Goal: Communication & Community: Answer question/provide support

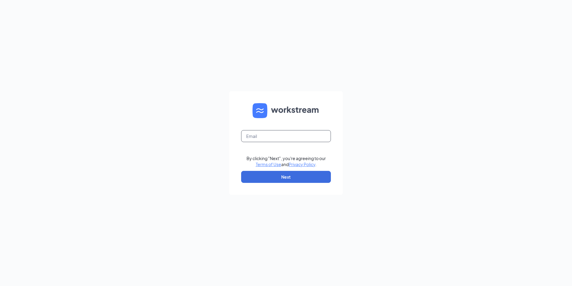
click at [290, 134] on input "text" at bounding box center [286, 136] width 90 height 12
type input "amber@brazilhardware.com"
click at [266, 178] on button "Next" at bounding box center [286, 177] width 90 height 12
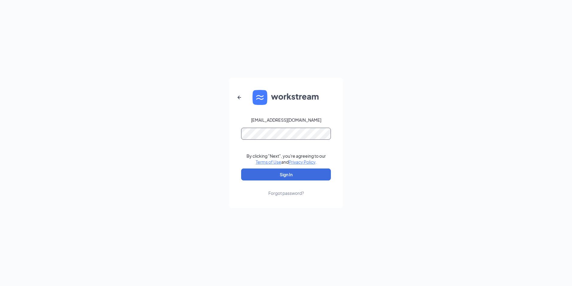
click at [241, 168] on button "Sign In" at bounding box center [286, 174] width 90 height 12
click at [308, 173] on button "Sign In" at bounding box center [286, 174] width 90 height 12
click at [196, 130] on div "amber@brazilhardware.com Credential mismatches. By clicking "Next", you're agre…" at bounding box center [286, 143] width 572 height 286
click at [241, 168] on button "Sign In" at bounding box center [286, 174] width 90 height 12
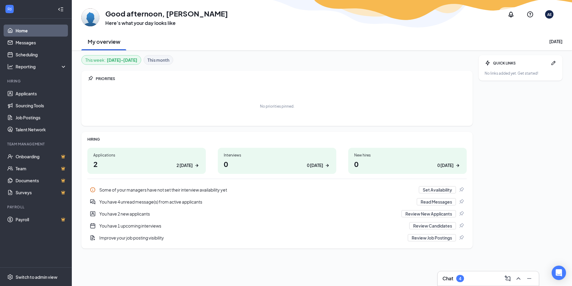
click at [462, 276] on div "4" at bounding box center [460, 278] width 2 height 5
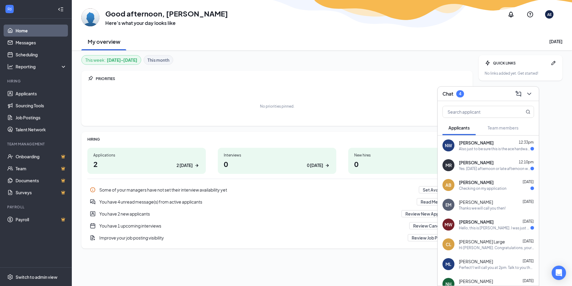
click at [488, 147] on div "Also just to be sure this is the ace hardware located in [GEOGRAPHIC_DATA][US_S…" at bounding box center [495, 148] width 72 height 5
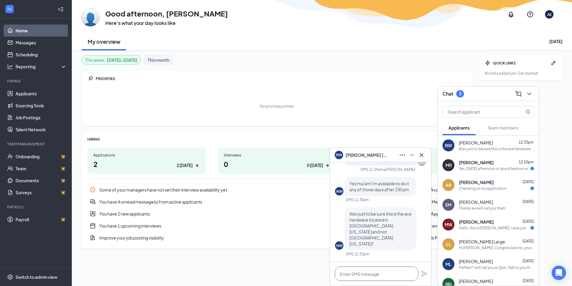
click at [376, 272] on textarea at bounding box center [377, 273] width 84 height 14
click at [407, 275] on textarea "Yes, we are located in [GEOGRAPHIC_DATA]." at bounding box center [377, 273] width 84 height 14
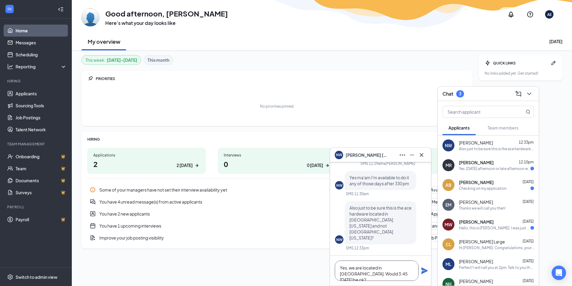
type textarea "Yes, we are located in [GEOGRAPHIC_DATA]. Would 3:45 [DATE] be ok?"
click at [425, 271] on icon "Plane" at bounding box center [424, 270] width 7 height 7
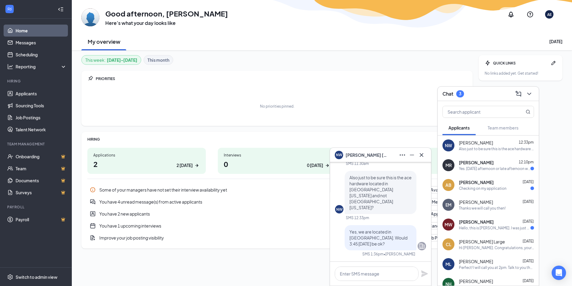
scroll to position [0, 0]
click at [491, 170] on div "Yes. [DATE] afternoon or late afternoon works. 12-3:30 is fine." at bounding box center [495, 168] width 72 height 5
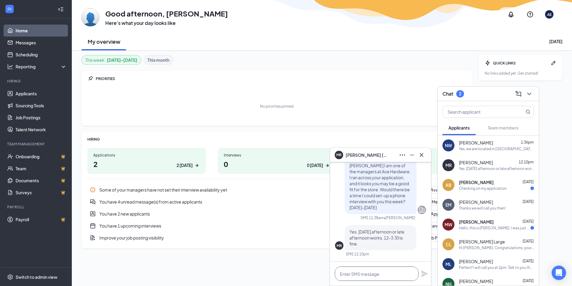
click at [383, 271] on textarea at bounding box center [377, 273] width 84 height 14
type textarea "W"
type textarea "H"
type textarea "Alright would 3:00 pm be ok?"
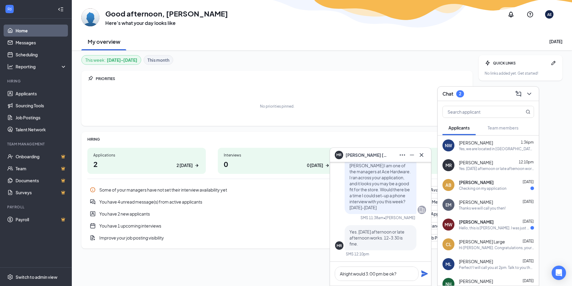
click at [424, 273] on icon "Plane" at bounding box center [424, 273] width 7 height 7
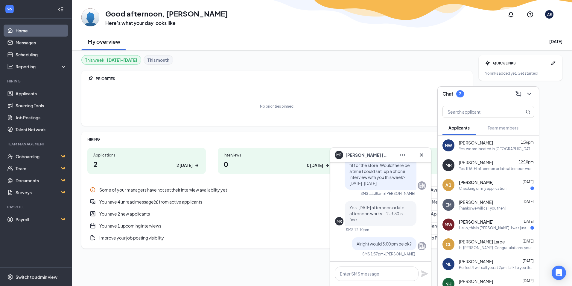
click at [206, 239] on div "Improve your job posting visibility" at bounding box center [251, 237] width 305 height 6
click at [19, 91] on link "Applicants" at bounding box center [41, 93] width 51 height 12
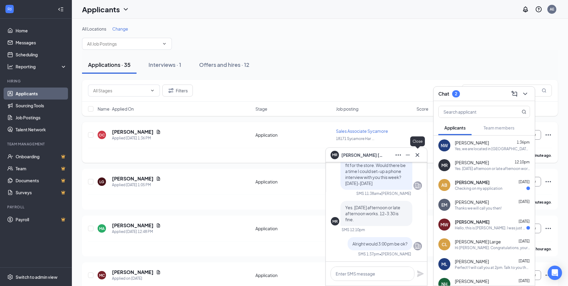
click at [417, 155] on icon "Cross" at bounding box center [417, 155] width 4 height 4
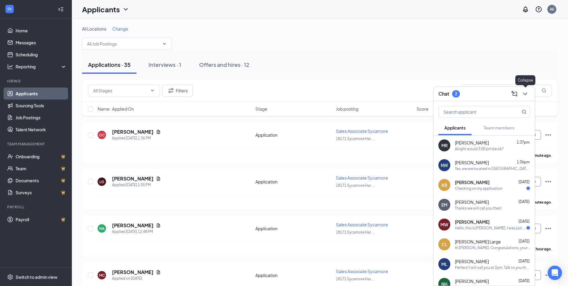
click at [524, 92] on icon "ChevronDown" at bounding box center [524, 93] width 7 height 7
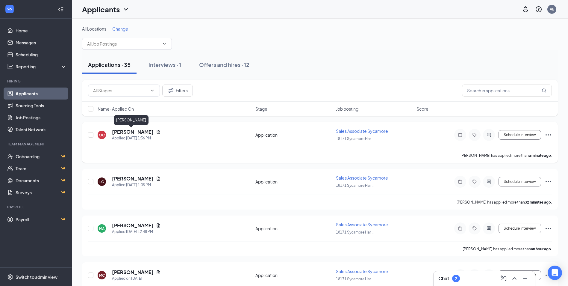
click at [122, 129] on h5 "[PERSON_NAME]" at bounding box center [133, 131] width 42 height 7
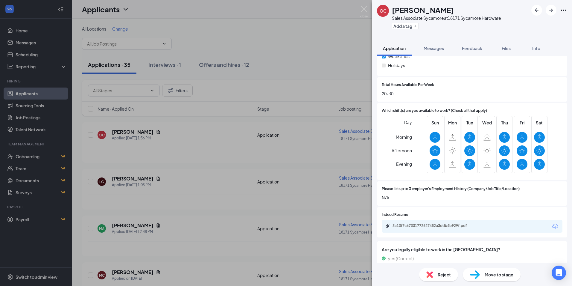
scroll to position [299, 0]
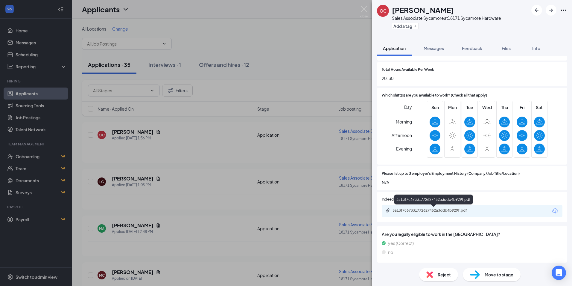
click at [434, 211] on div "3a13f7c67331772627452a3ddb4b929f.pdf" at bounding box center [435, 210] width 84 height 5
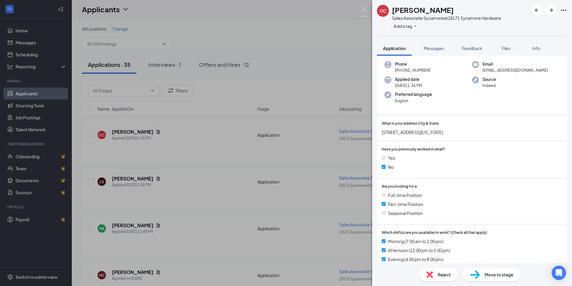
scroll to position [0, 0]
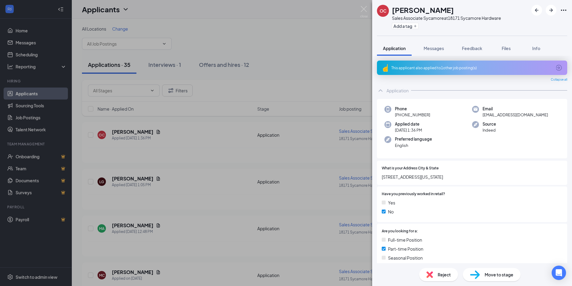
click at [563, 10] on icon "Ellipses" at bounding box center [563, 10] width 7 height 7
click at [439, 51] on button "Messages" at bounding box center [434, 48] width 32 height 15
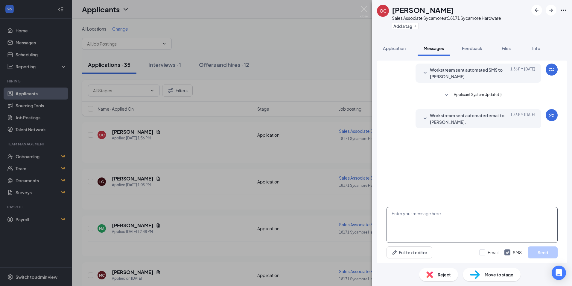
click at [421, 217] on textarea at bounding box center [472, 225] width 171 height 36
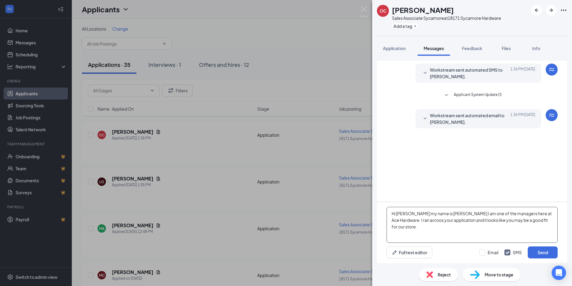
click at [541, 230] on textarea "Hi [PERSON_NAME] my name is [PERSON_NAME] I am one of the managers here at Ace …" at bounding box center [472, 225] width 171 height 36
click at [547, 221] on textarea "Hi [PERSON_NAME], my name is [PERSON_NAME] I am one of the managers here at Ace…" at bounding box center [472, 225] width 171 height 36
click at [551, 223] on textarea "Hi [PERSON_NAME], my name is [PERSON_NAME] I am one of the managers here at Ace…" at bounding box center [472, 225] width 171 height 36
click at [525, 227] on textarea "Hi [PERSON_NAME], my name is [PERSON_NAME] I am one of the managers here at Ace…" at bounding box center [472, 225] width 171 height 36
type textarea "Hi [PERSON_NAME], my name is [PERSON_NAME] I am one of the managers here at Ace…"
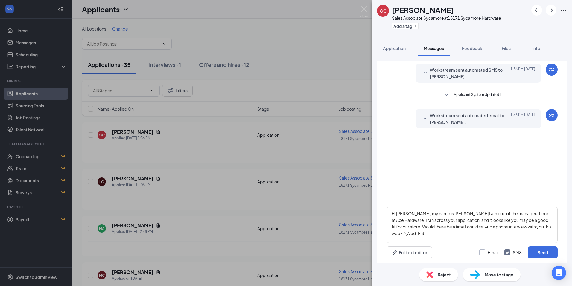
click at [486, 252] on input "Email" at bounding box center [489, 252] width 19 height 6
checkbox input "true"
click at [540, 251] on button "Send" at bounding box center [543, 252] width 30 height 12
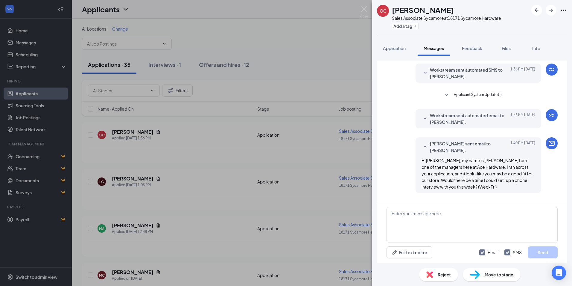
scroll to position [62, 0]
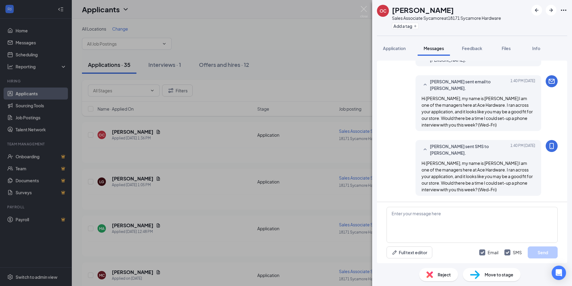
click at [193, 209] on div "OC [PERSON_NAME] Sales Associate Sycamore at 18171 Sycamore Hardware Add a tag …" at bounding box center [286, 143] width 572 height 286
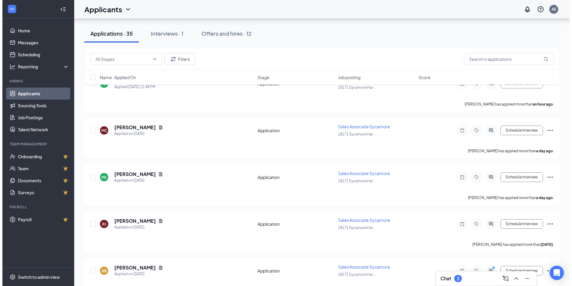
scroll to position [150, 0]
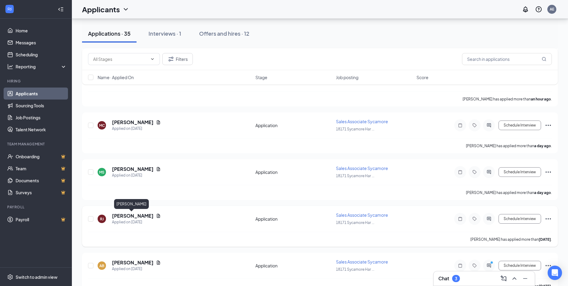
click at [134, 215] on h5 "[PERSON_NAME]" at bounding box center [133, 215] width 42 height 7
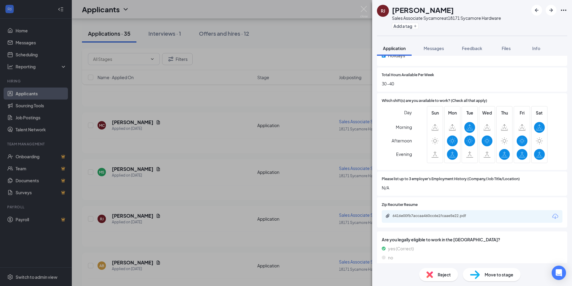
scroll to position [299, 0]
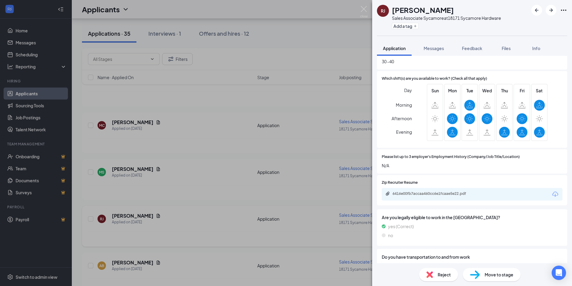
drag, startPoint x: 269, startPoint y: 176, endPoint x: 181, endPoint y: 207, distance: 93.8
click at [269, 176] on div "[PERSON_NAME] Sales Associate Sycamore at 18171 Sycamore Hardware Add a tag App…" at bounding box center [286, 143] width 572 height 286
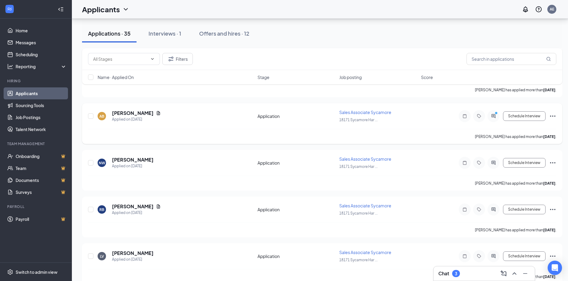
scroll to position [309, 0]
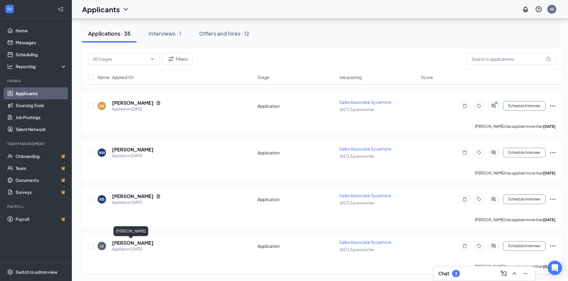
click at [115, 242] on h5 "[PERSON_NAME]" at bounding box center [133, 243] width 42 height 7
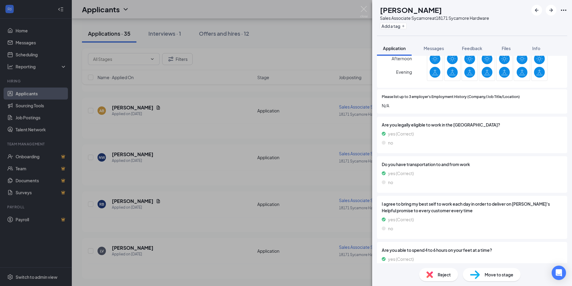
scroll to position [415, 0]
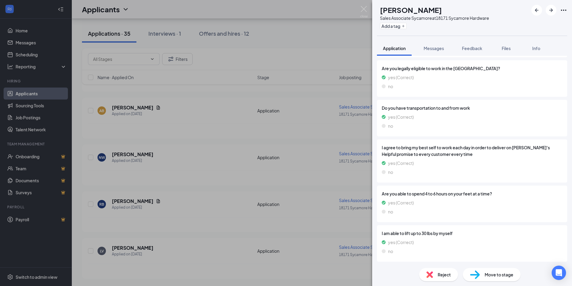
click at [179, 234] on div "LV [PERSON_NAME] Sales Associate Sycamore at 18171 Sycamore Hardware Add a tag …" at bounding box center [286, 143] width 572 height 286
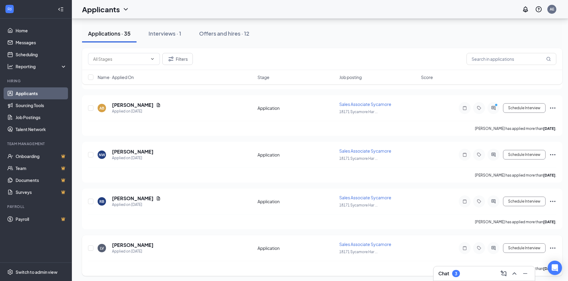
scroll to position [309, 0]
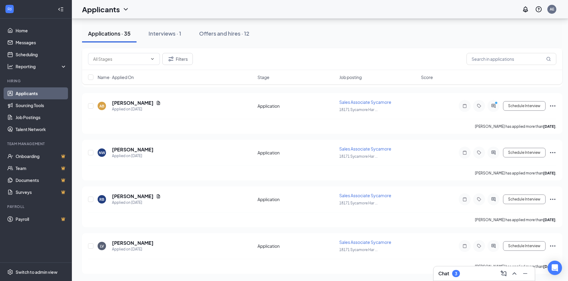
click at [454, 271] on div "3" at bounding box center [456, 273] width 8 height 7
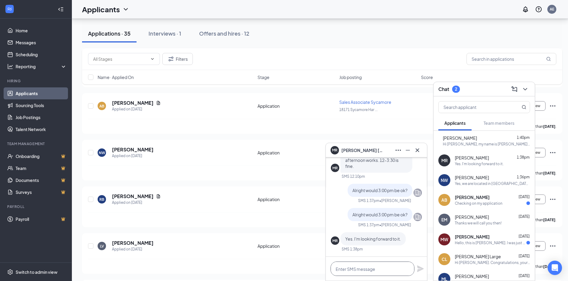
click at [386, 269] on textarea at bounding box center [372, 269] width 84 height 14
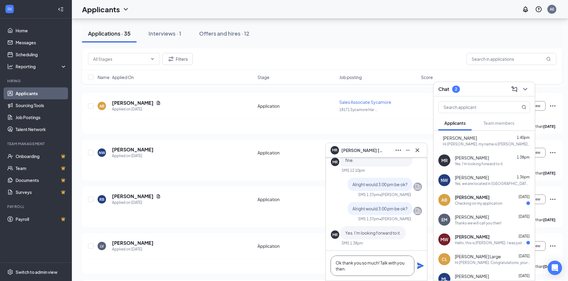
type textarea "Ok thank you so much! Talk with you then."
click at [418, 266] on icon "Plane" at bounding box center [420, 266] width 7 height 7
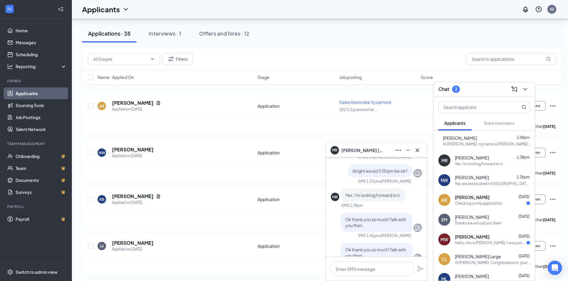
scroll to position [-30, 0]
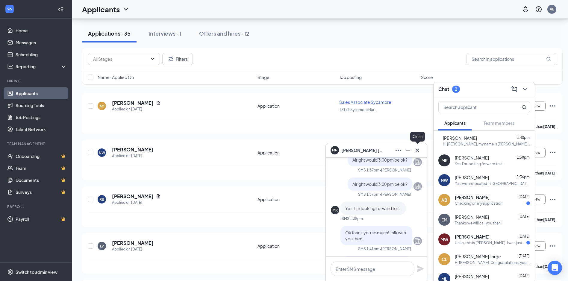
click at [417, 149] on icon "Cross" at bounding box center [417, 150] width 4 height 4
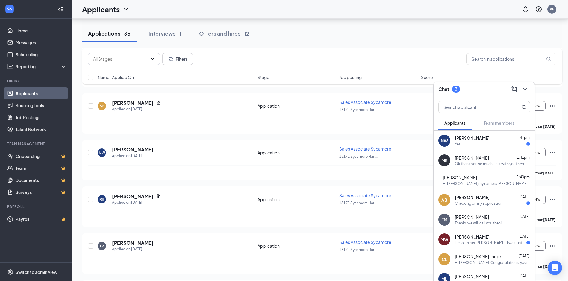
click at [473, 142] on div "Yes" at bounding box center [492, 144] width 75 height 5
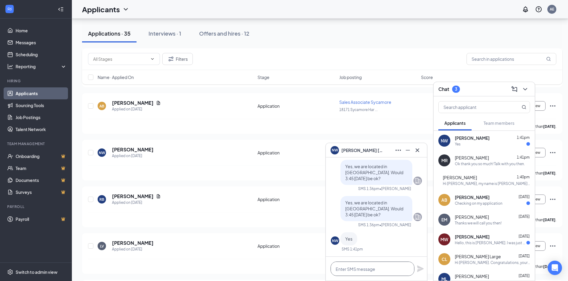
click at [369, 269] on textarea at bounding box center [372, 269] width 84 height 14
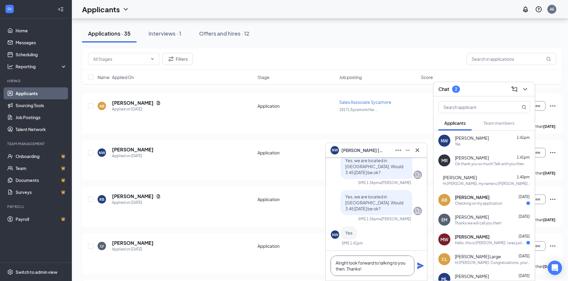
type textarea "Alright look forward to talking to you then. Thanks!"
drag, startPoint x: 418, startPoint y: 266, endPoint x: 414, endPoint y: 257, distance: 10.2
click at [419, 264] on icon "Plane" at bounding box center [420, 265] width 7 height 7
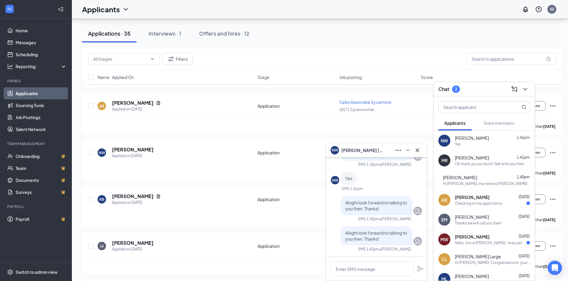
click at [240, 181] on div "OC [PERSON_NAME] Applied [DATE] 1:36 PM Application Sales Associate Sycamore 18…" at bounding box center [322, 277] width 480 height 928
click at [526, 88] on icon "ChevronDown" at bounding box center [524, 89] width 7 height 7
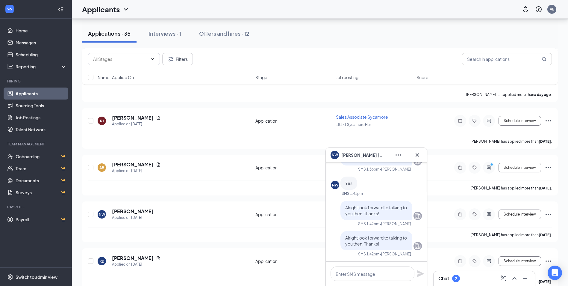
scroll to position [299, 0]
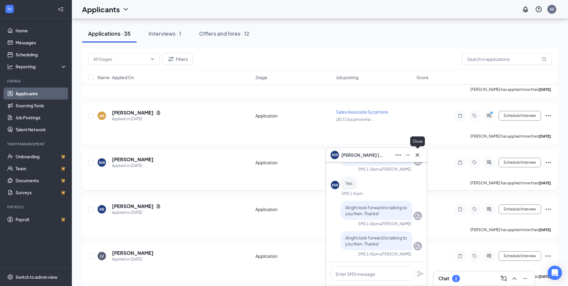
click at [417, 154] on icon "Cross" at bounding box center [417, 155] width 4 height 4
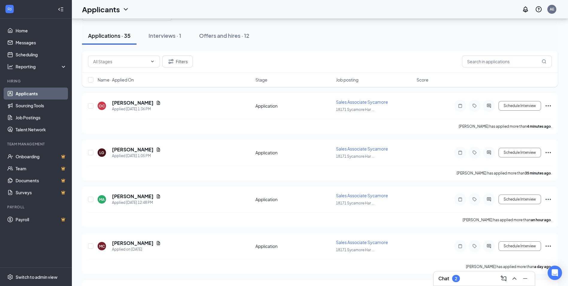
scroll to position [0, 0]
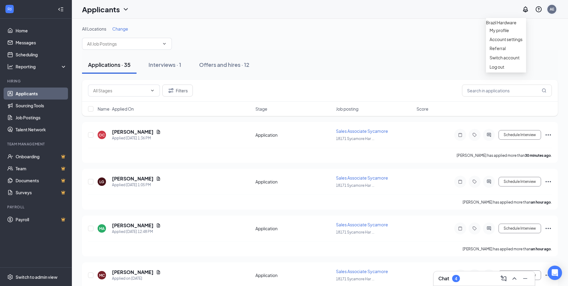
click at [550, 8] on div "AE" at bounding box center [552, 9] width 4 height 5
drag, startPoint x: 498, startPoint y: 91, endPoint x: 485, endPoint y: 138, distance: 49.4
click at [498, 70] on div "Log out" at bounding box center [505, 67] width 33 height 6
